Goal: Information Seeking & Learning: Learn about a topic

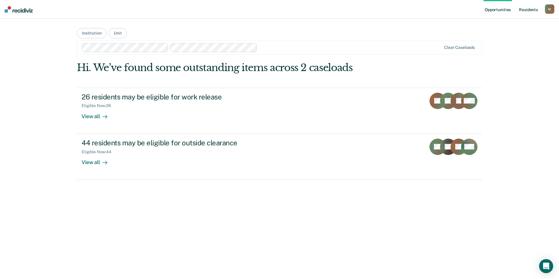
click at [522, 7] on link "Resident s" at bounding box center [527, 9] width 21 height 19
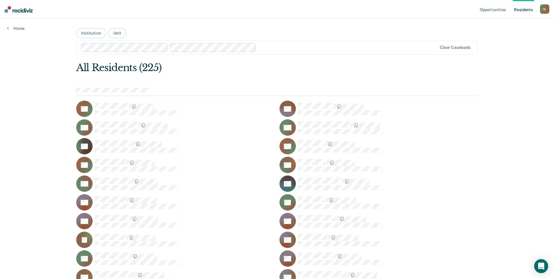
scroll to position [882, 0]
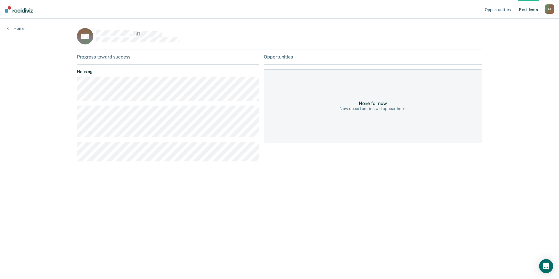
click at [392, 256] on main "SS Progress toward success Housing Opportunities None for now New opportunities…" at bounding box center [279, 142] width 419 height 246
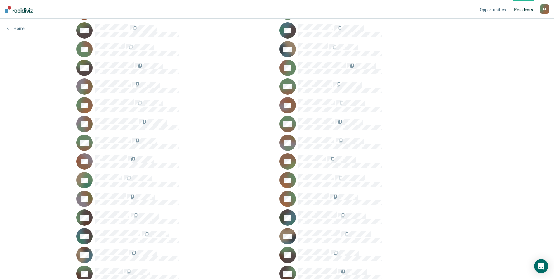
scroll to position [1107, 0]
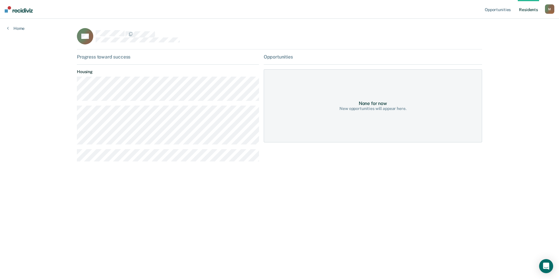
click at [421, 265] on div "Opportunities Resident s [PERSON_NAME][EMAIL_ADDRESS][PERSON_NAME][DOMAIN_NAME]…" at bounding box center [279, 139] width 559 height 279
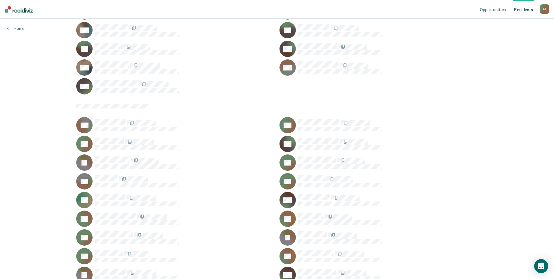
scroll to position [1649, 0]
